Goal: Task Accomplishment & Management: Complete application form

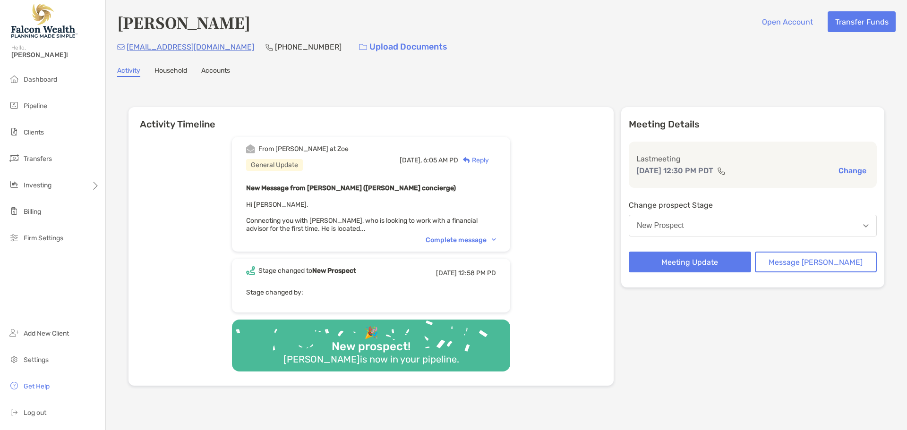
click at [712, 225] on button "New Prospect" at bounding box center [753, 226] width 248 height 22
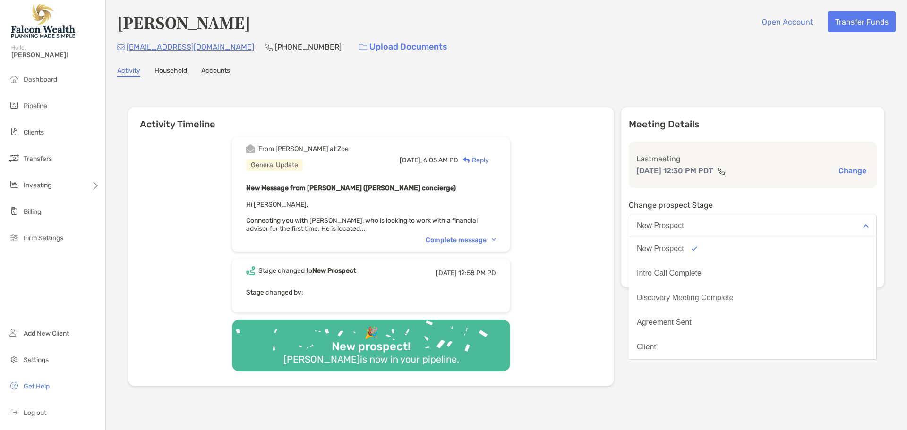
click at [539, 128] on h6 "Activity Timeline" at bounding box center [371, 118] width 485 height 23
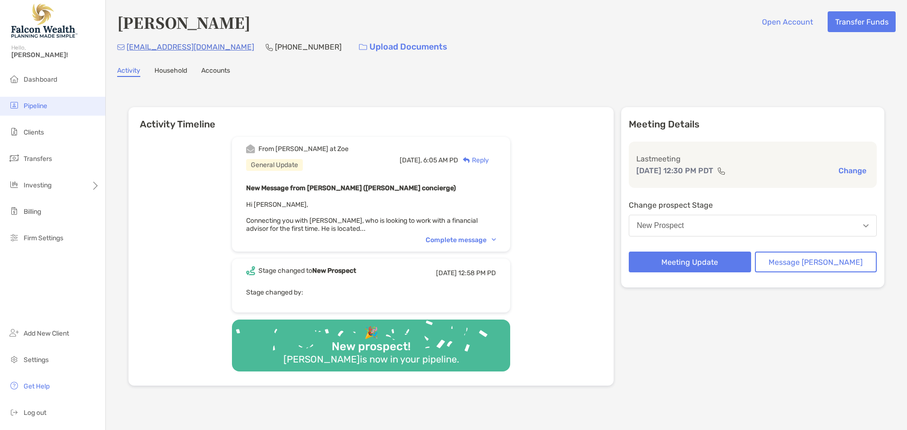
click at [29, 108] on span "Pipeline" at bounding box center [36, 106] width 24 height 8
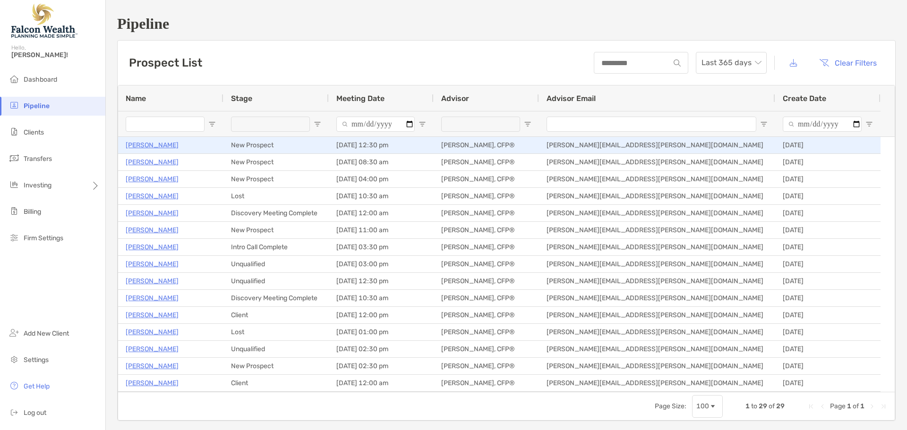
click at [138, 145] on p "[PERSON_NAME]" at bounding box center [152, 145] width 53 height 12
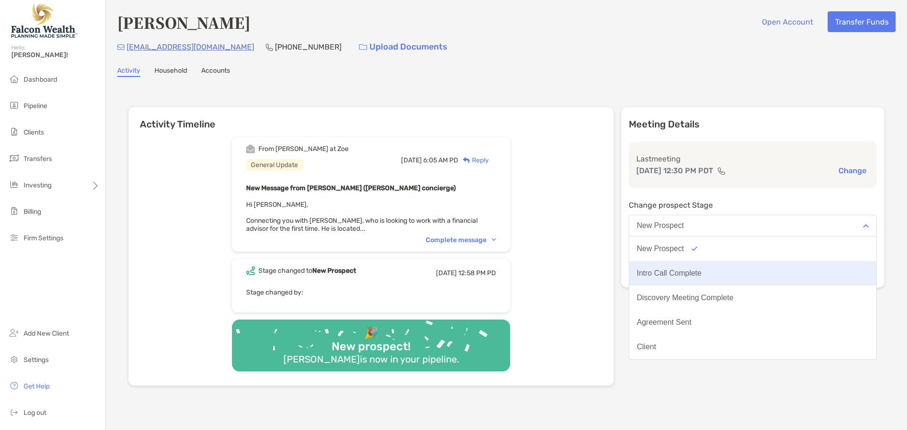
click at [707, 268] on button "Intro Call Complete" at bounding box center [752, 273] width 247 height 25
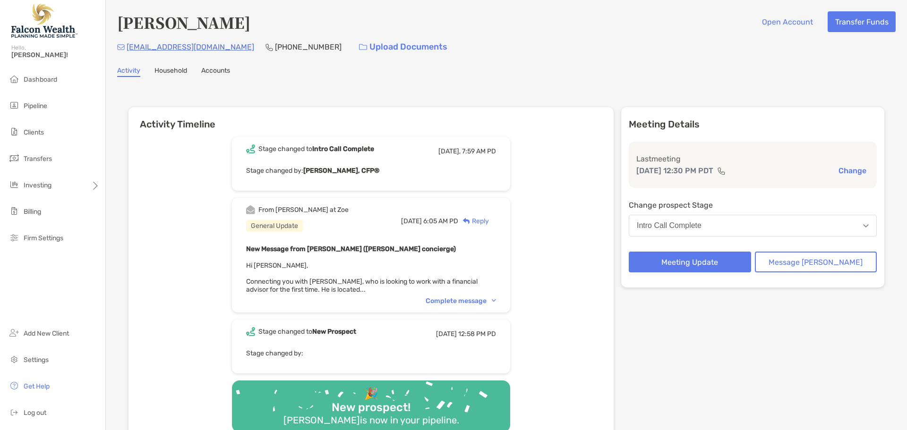
click at [713, 231] on button "Intro Call Complete" at bounding box center [753, 226] width 248 height 22
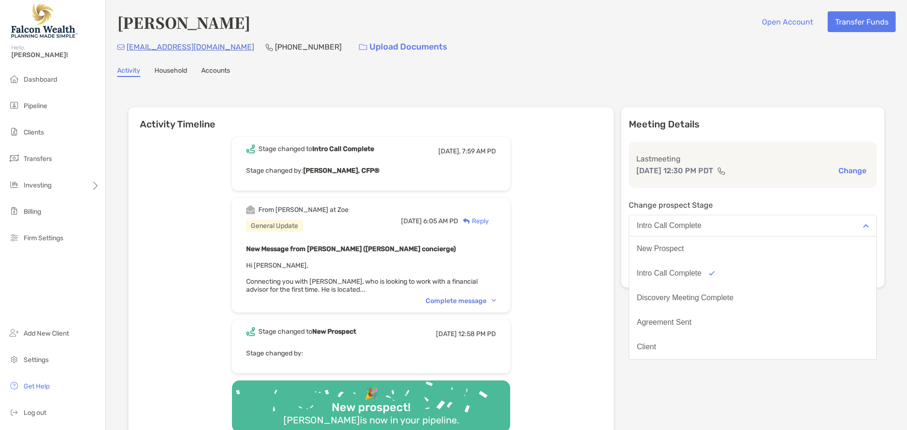
drag, startPoint x: 698, startPoint y: 296, endPoint x: 705, endPoint y: 296, distance: 6.1
click at [698, 296] on div "Discovery Meeting Complete" at bounding box center [685, 298] width 97 height 9
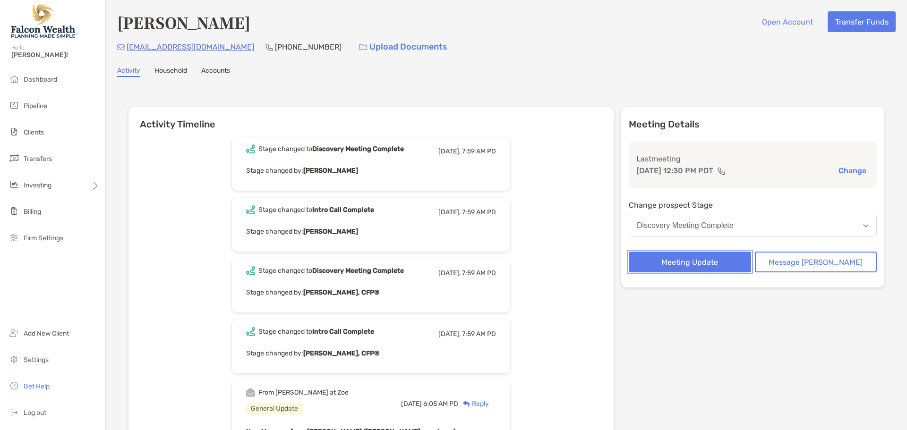
click at [697, 261] on button "Meeting Update" at bounding box center [690, 262] width 122 height 21
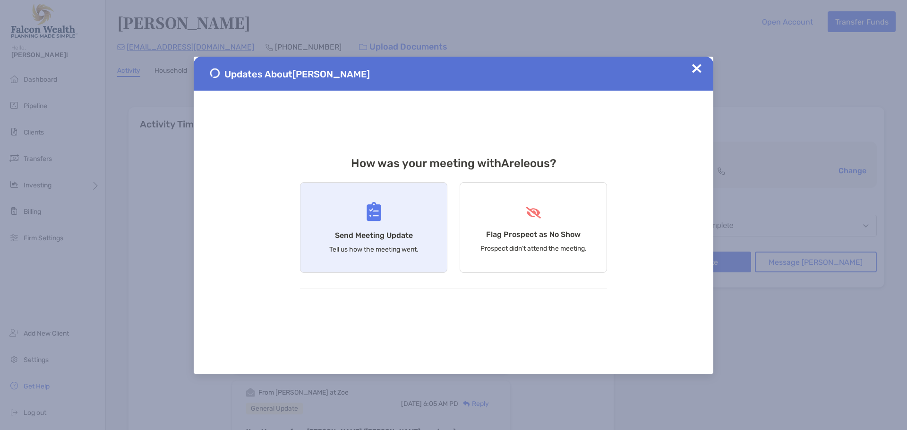
click at [362, 207] on div "Send Meeting Update Tell us how the meeting went." at bounding box center [373, 227] width 147 height 91
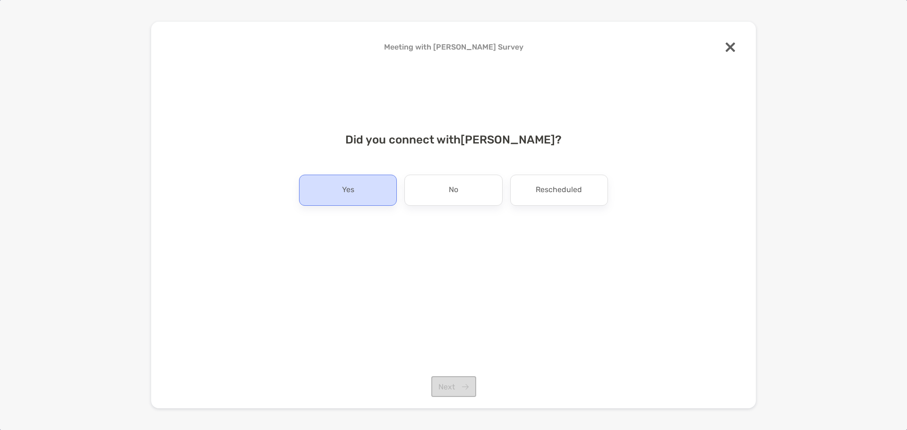
drag, startPoint x: 367, startPoint y: 181, endPoint x: 424, endPoint y: 187, distance: 57.5
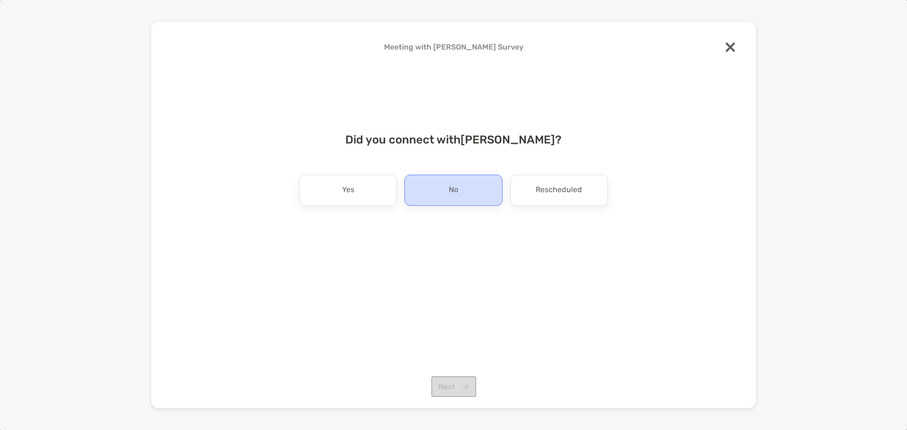
click at [367, 181] on div "Yes" at bounding box center [348, 190] width 98 height 31
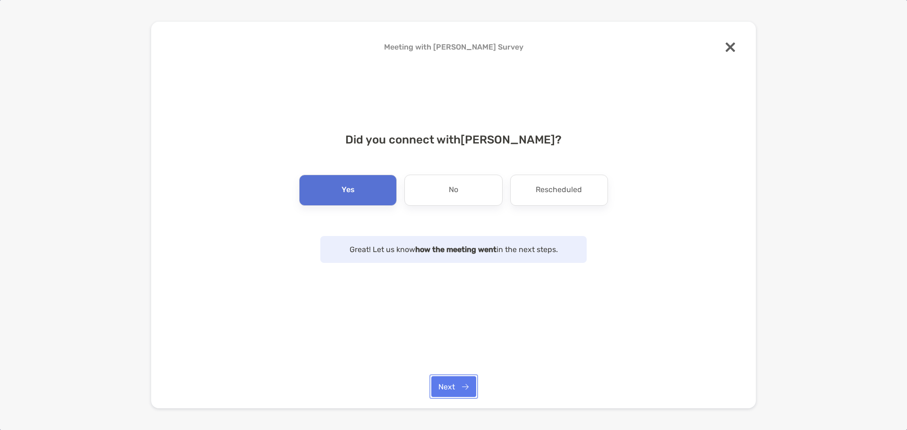
click at [461, 383] on button "Next" at bounding box center [453, 387] width 45 height 21
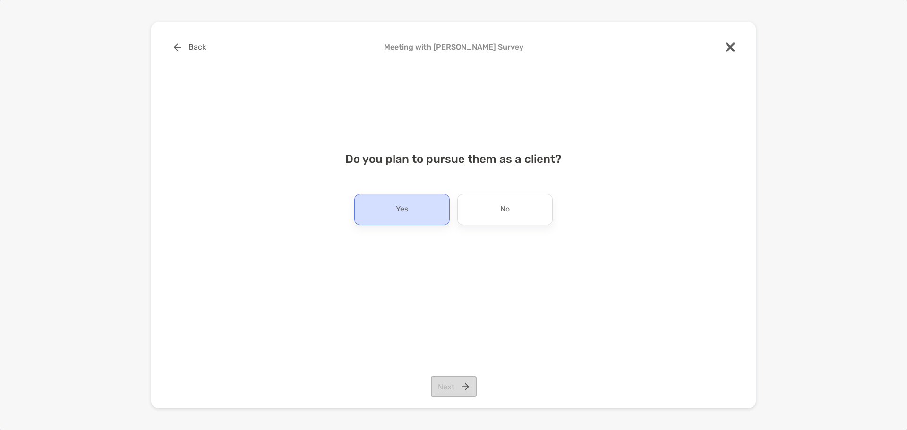
click at [384, 196] on div "Yes" at bounding box center [401, 209] width 95 height 31
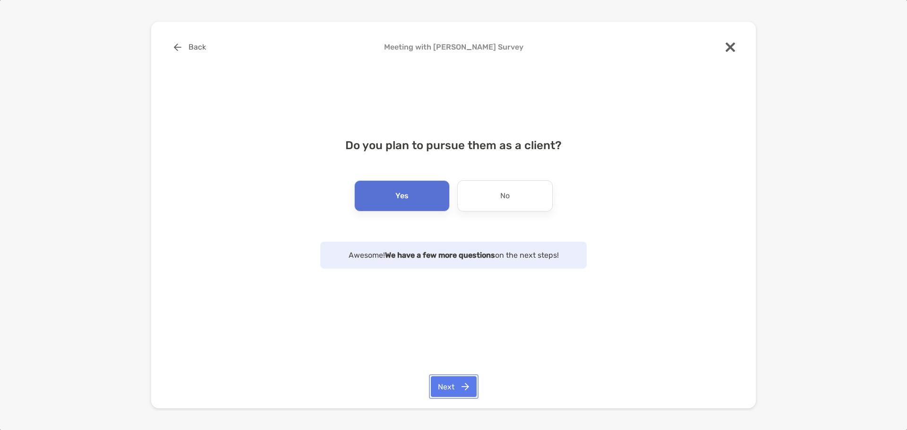
click at [462, 381] on button "Next" at bounding box center [454, 387] width 46 height 21
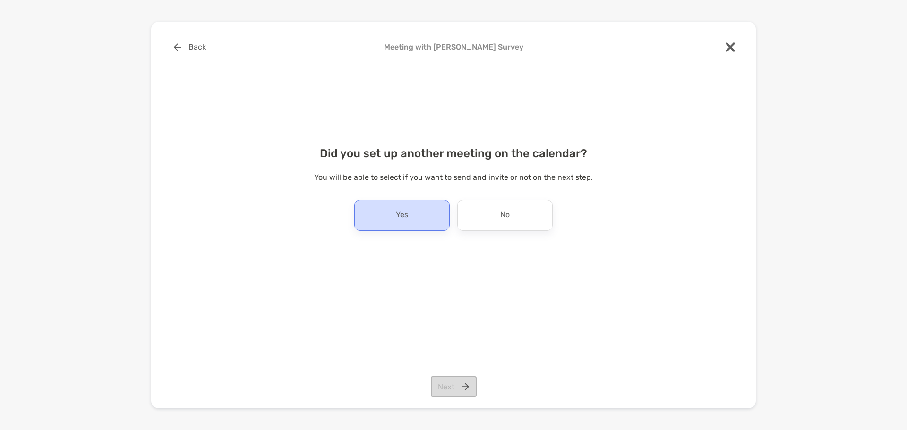
click at [421, 210] on div "Yes" at bounding box center [401, 215] width 95 height 31
click at [459, 391] on button "Next" at bounding box center [454, 387] width 46 height 21
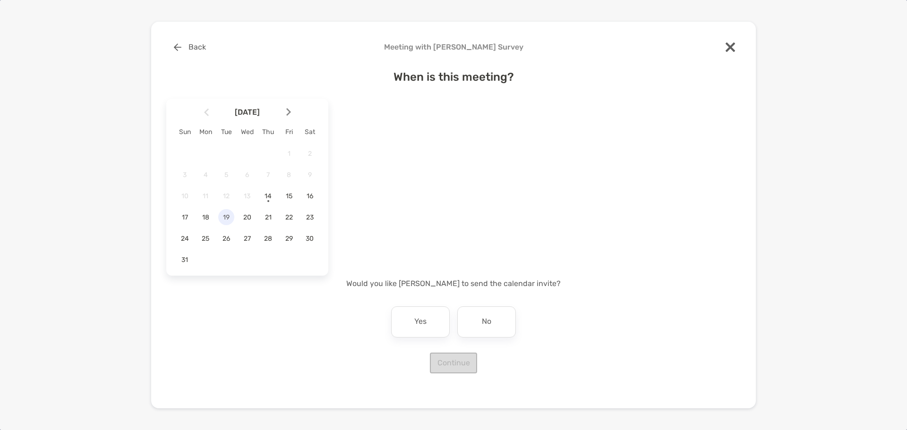
click at [225, 216] on span "19" at bounding box center [226, 218] width 16 height 8
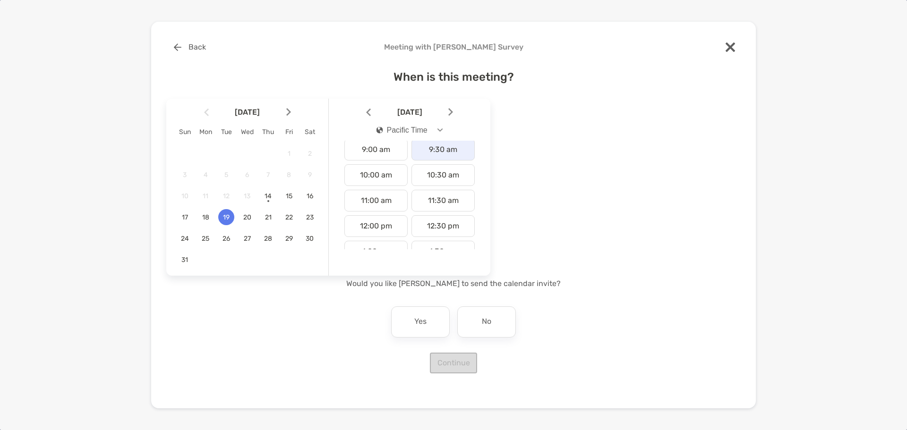
scroll to position [236, 0]
click at [439, 218] on div "12:30 pm" at bounding box center [443, 222] width 63 height 22
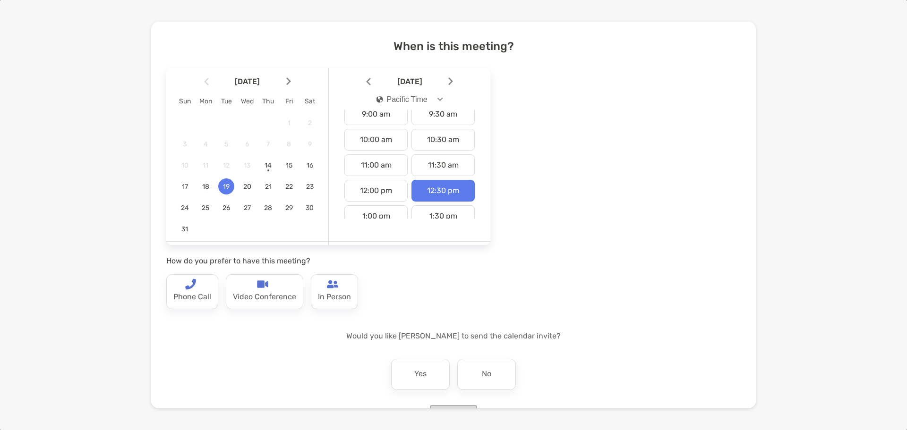
scroll to position [63, 0]
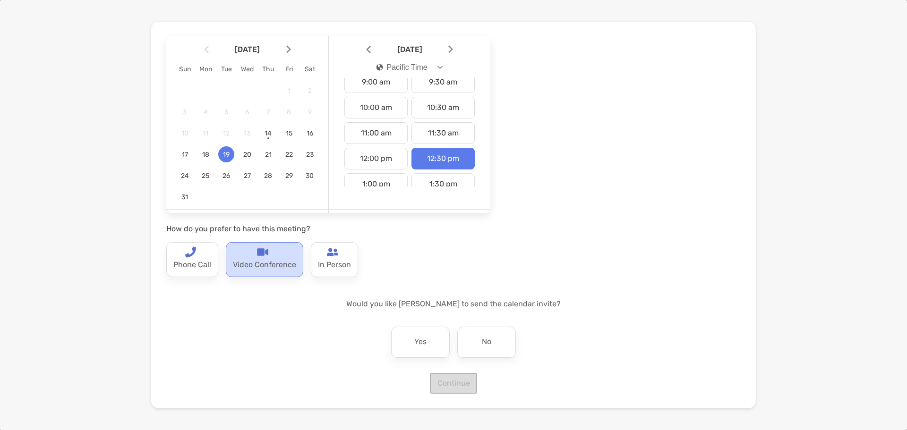
click at [242, 256] on div "Video Conference" at bounding box center [264, 259] width 77 height 35
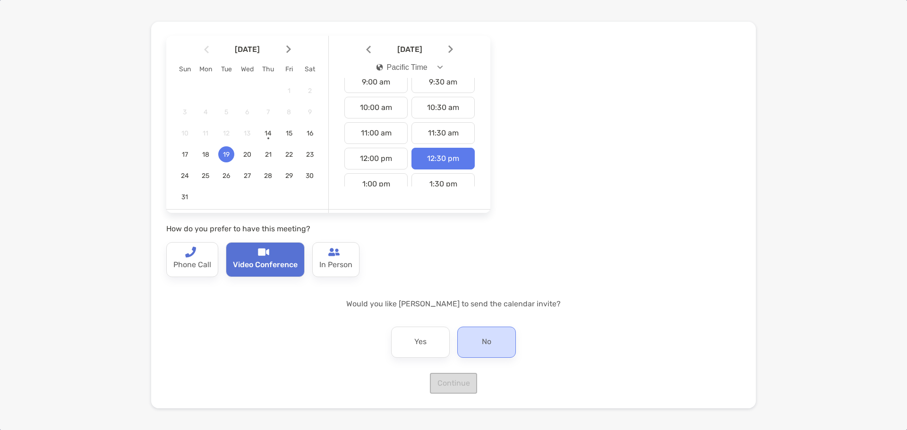
click at [473, 337] on div "No" at bounding box center [486, 342] width 59 height 31
click at [441, 377] on button "Continue" at bounding box center [453, 383] width 47 height 21
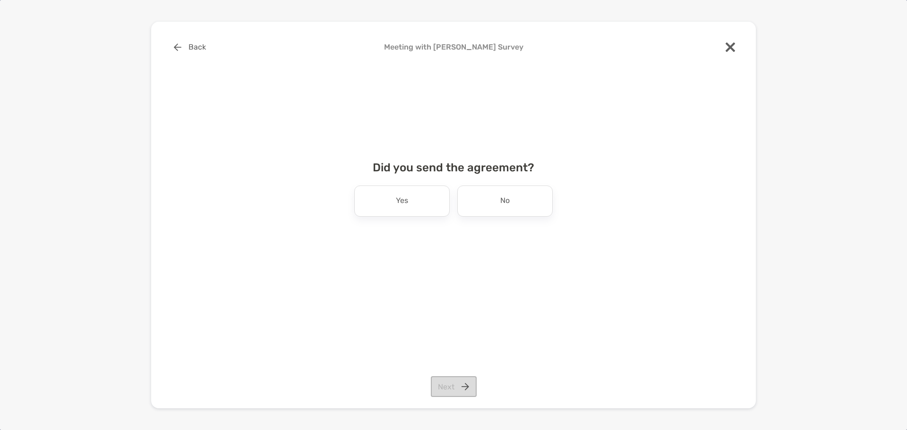
scroll to position [0, 0]
drag, startPoint x: 471, startPoint y: 203, endPoint x: 526, endPoint y: 228, distance: 60.5
click at [471, 203] on div "No" at bounding box center [504, 201] width 95 height 31
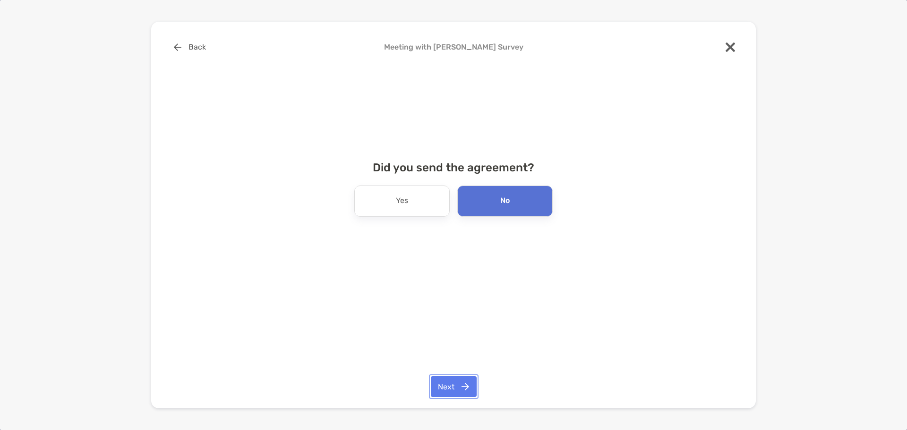
click at [463, 393] on button "Next" at bounding box center [454, 387] width 46 height 21
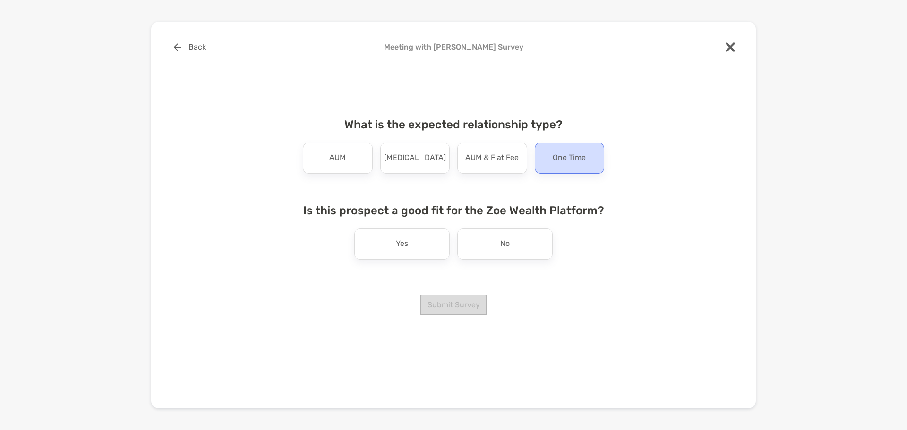
click at [568, 160] on p "One Time" at bounding box center [569, 158] width 33 height 15
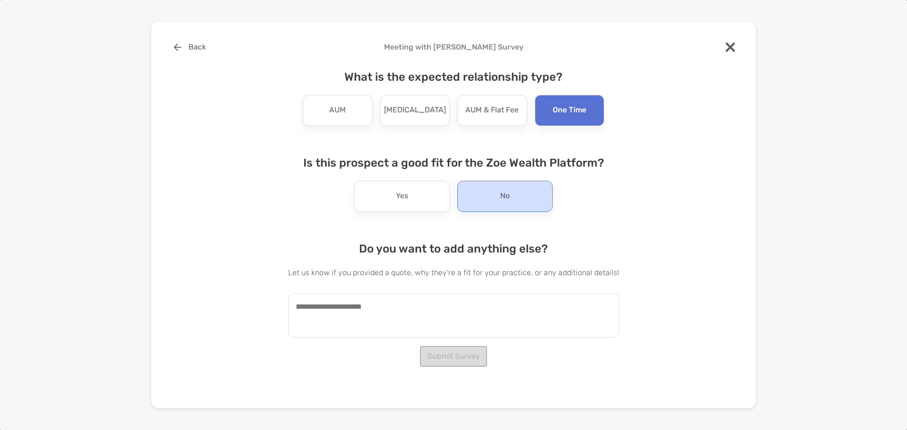
click at [468, 204] on div "No" at bounding box center [504, 196] width 95 height 31
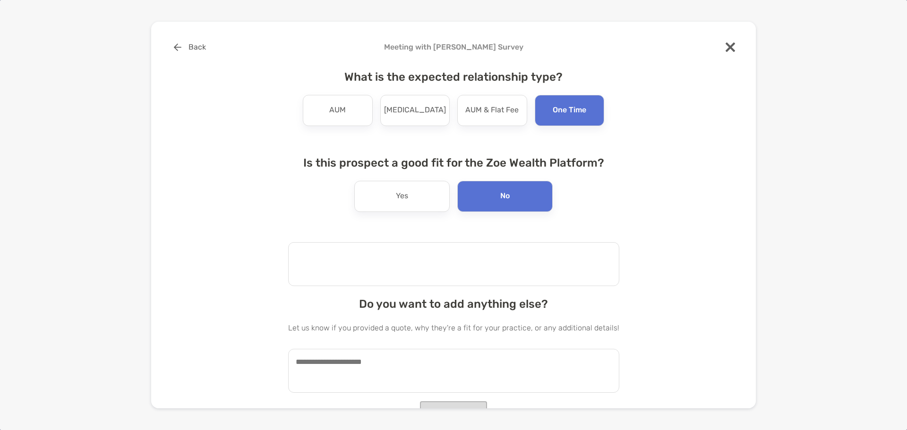
click at [327, 263] on textarea at bounding box center [453, 264] width 331 height 44
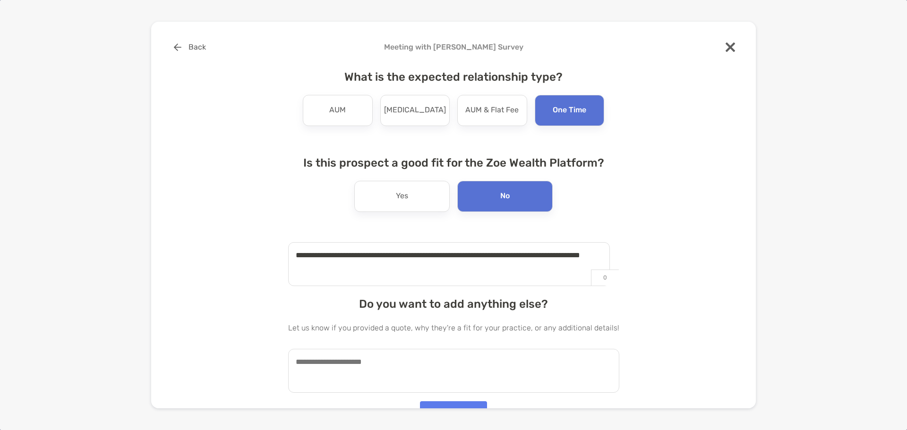
click at [379, 263] on textarea "**********" at bounding box center [449, 264] width 322 height 44
drag, startPoint x: 381, startPoint y: 265, endPoint x: 372, endPoint y: 265, distance: 9.0
click at [381, 265] on textarea "**********" at bounding box center [449, 264] width 322 height 44
click at [370, 265] on textarea "**********" at bounding box center [449, 264] width 322 height 44
type textarea "**********"
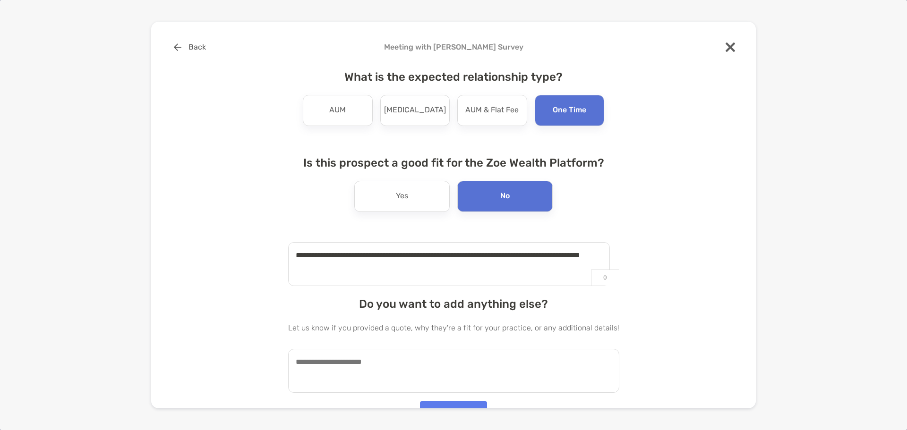
click at [336, 366] on textarea at bounding box center [453, 371] width 331 height 44
type textarea "*******"
click at [370, 267] on textarea "**********" at bounding box center [449, 264] width 322 height 44
drag, startPoint x: 380, startPoint y: 267, endPoint x: 353, endPoint y: 267, distance: 26.9
click at [353, 267] on textarea "**********" at bounding box center [449, 264] width 322 height 44
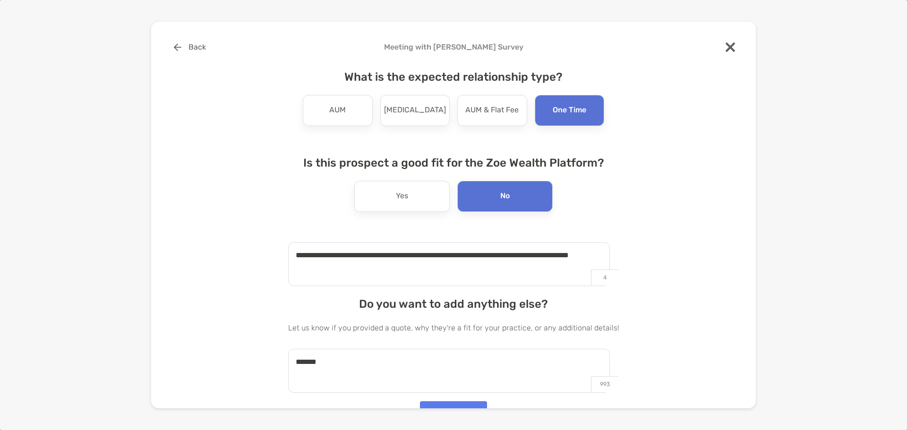
type textarea "**********"
drag, startPoint x: 333, startPoint y: 361, endPoint x: 248, endPoint y: 347, distance: 86.7
click at [251, 353] on div "**********" at bounding box center [453, 217] width 575 height 360
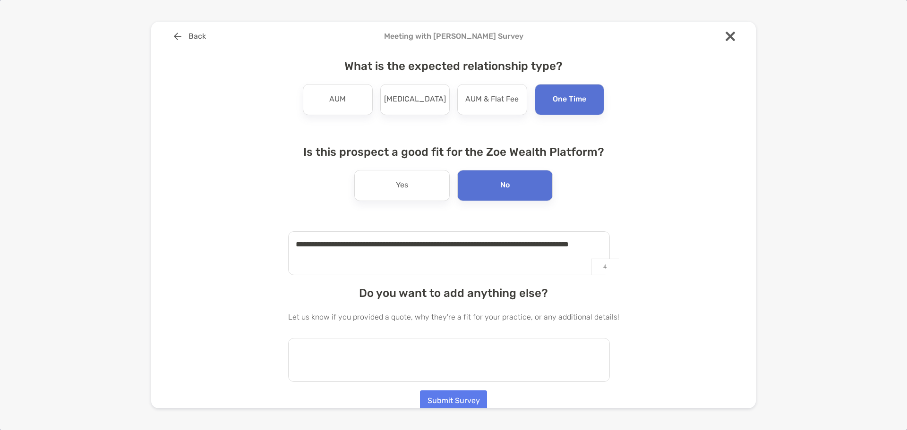
scroll to position [13, 0]
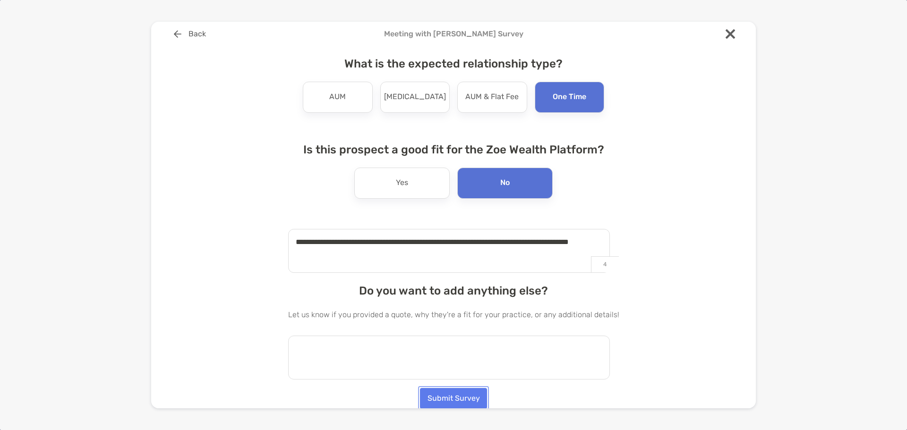
click at [448, 391] on button "Submit Survey" at bounding box center [453, 398] width 67 height 21
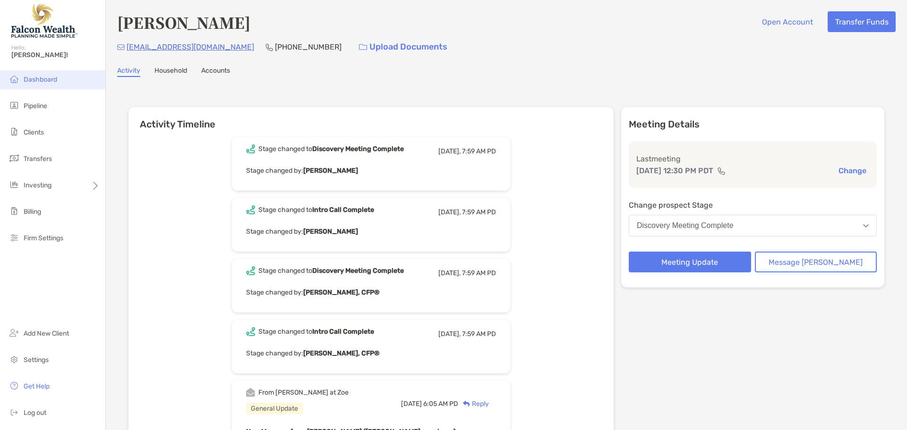
click at [30, 77] on span "Dashboard" at bounding box center [41, 80] width 34 height 8
